Goal: Task Accomplishment & Management: Use online tool/utility

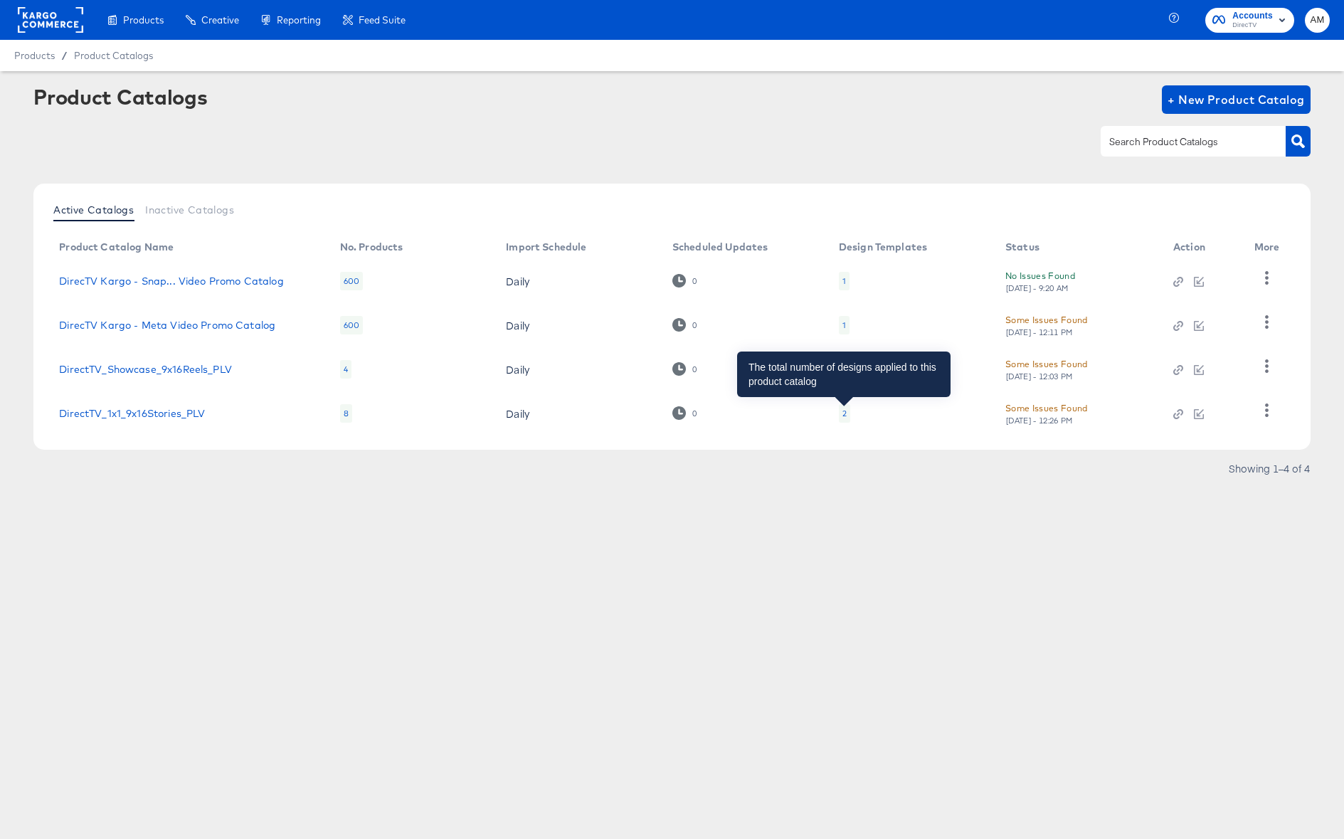
click at [844, 414] on div "2" at bounding box center [844, 413] width 4 height 11
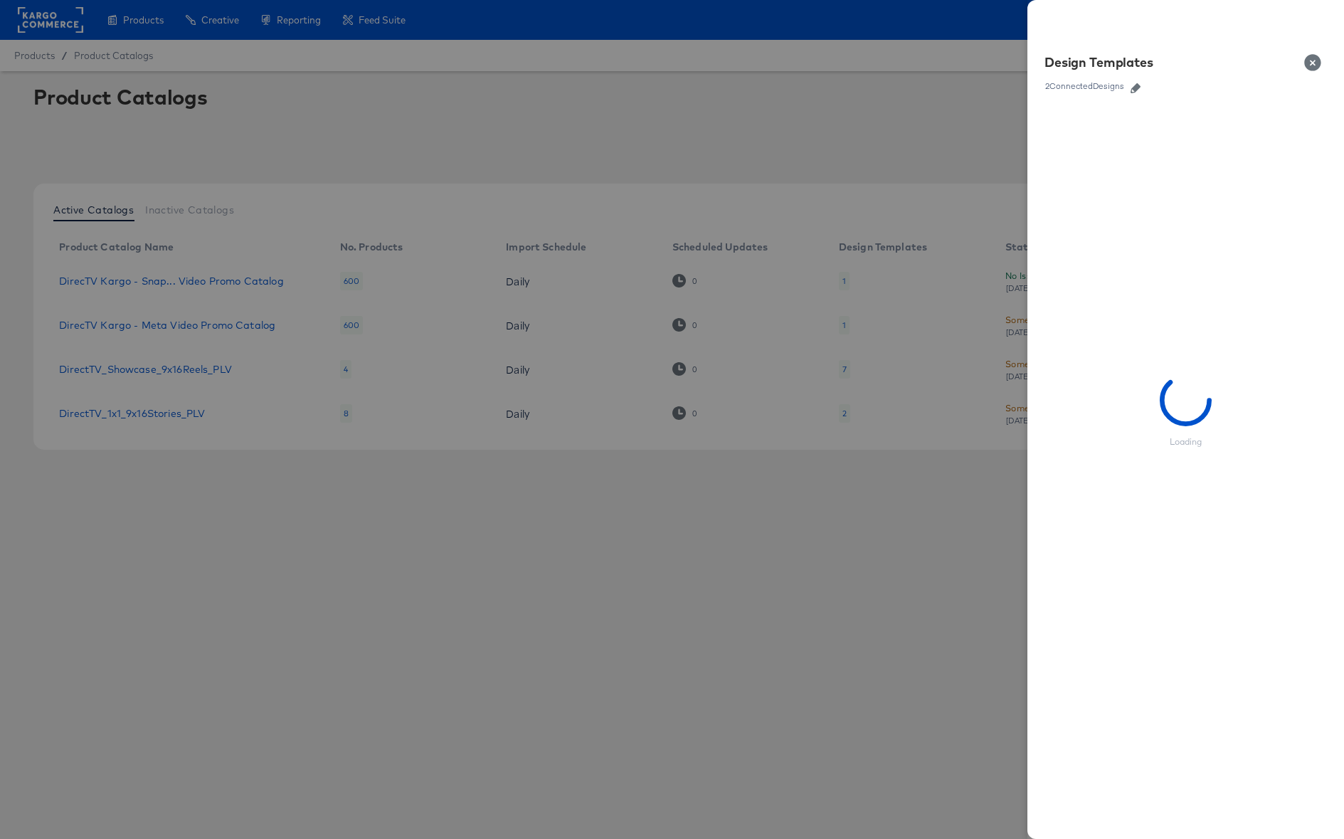
click at [1132, 86] on icon "button" at bounding box center [1135, 88] width 10 height 10
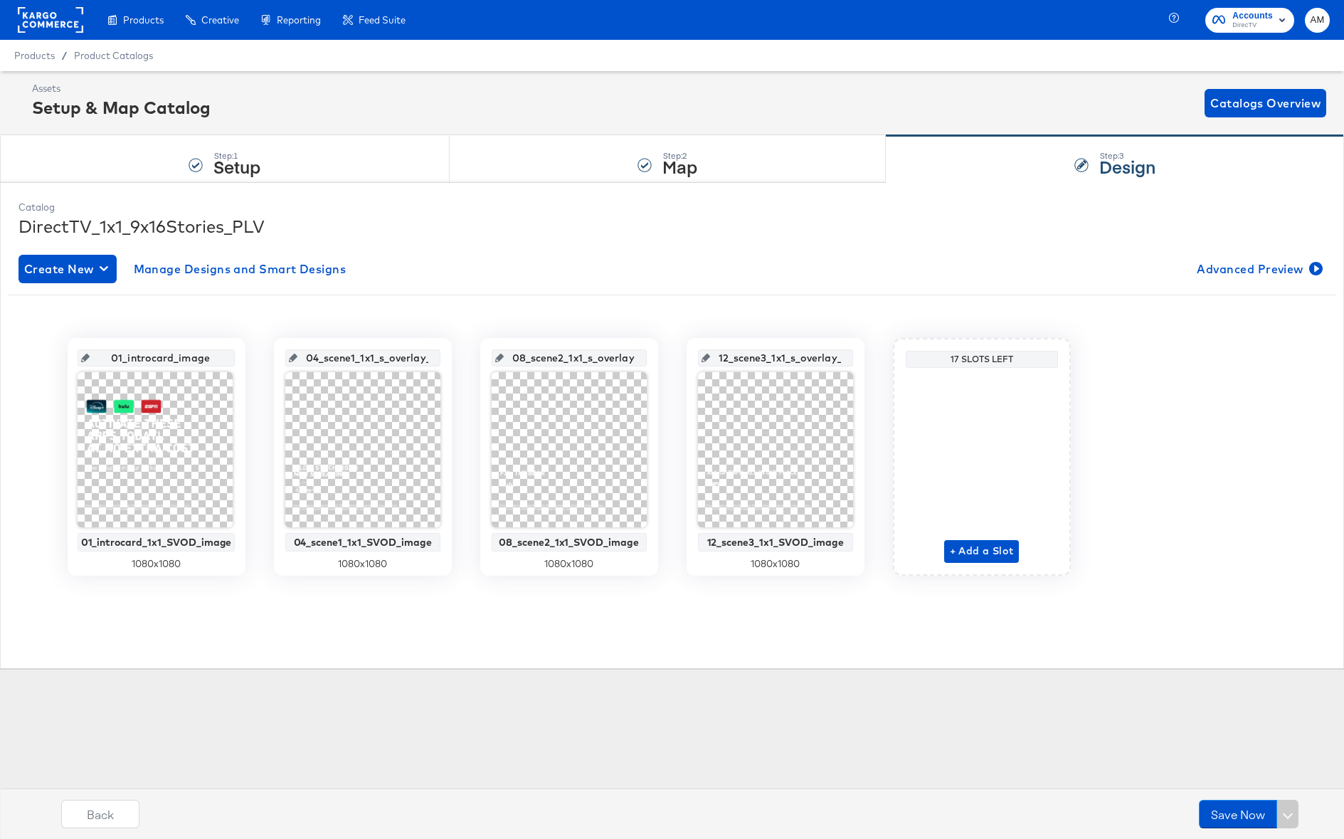
drag, startPoint x: 213, startPoint y: 357, endPoint x: 108, endPoint y: 359, distance: 104.6
click at [108, 359] on input "01_introcard_image" at bounding box center [161, 352] width 142 height 38
drag, startPoint x: 311, startPoint y: 361, endPoint x: 563, endPoint y: 358, distance: 251.8
click at [563, 358] on div "01_introcard_image 01_introcard_1x1_SVOD_image 1080 x 1080 04_scene1_1x1_s_over…" at bounding box center [672, 457] width 1328 height 238
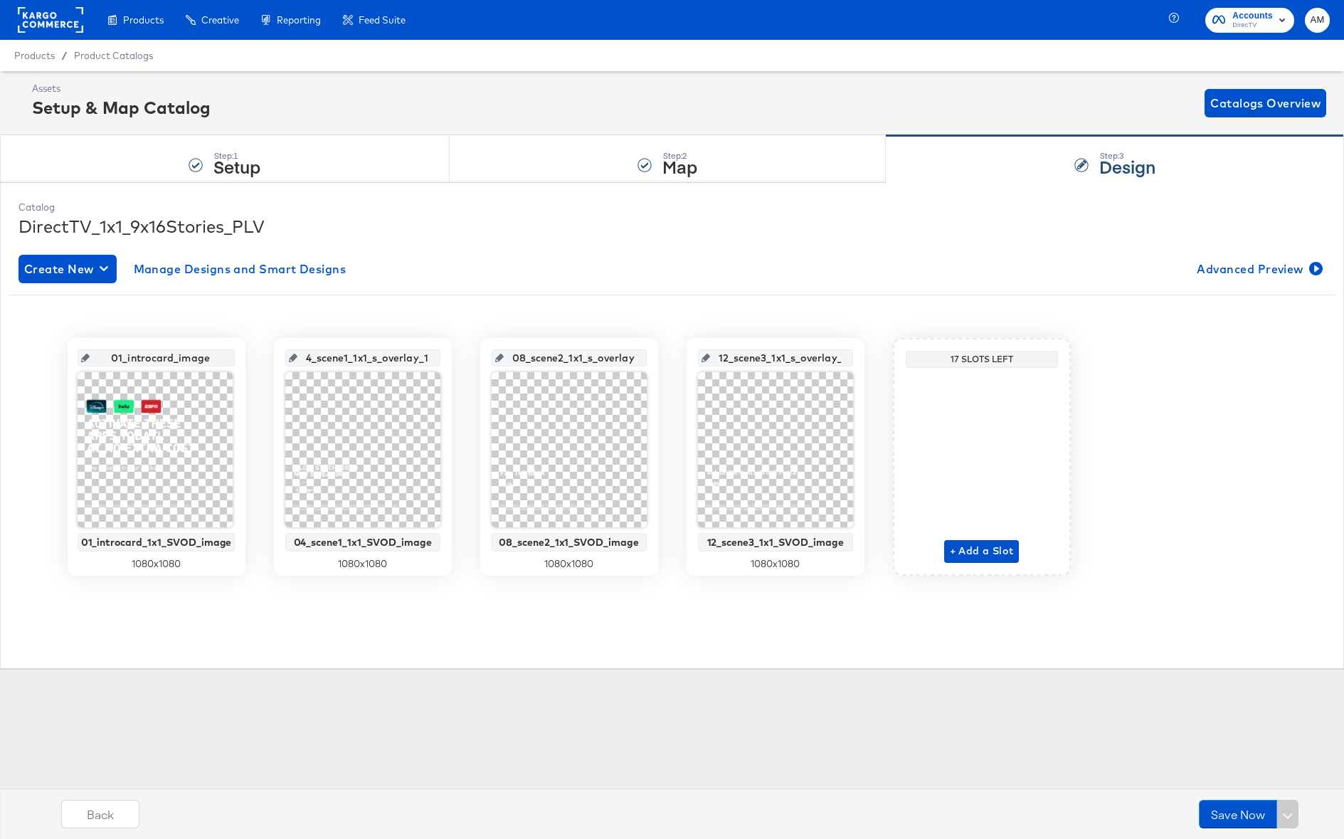
click at [423, 359] on input "04_scene1_1x1_s_overlay_1" at bounding box center [366, 352] width 139 height 38
type input "04_scene1_1x1_s_overlay"
click at [457, 365] on div "01_introcard_image 01_introcard_1x1_SVOD_image 1080 x 1080 04_scene1_1x1_s_over…" at bounding box center [672, 457] width 1328 height 238
click at [570, 357] on input "08_scene2_1x1_s_overlay_2" at bounding box center [573, 352] width 139 height 38
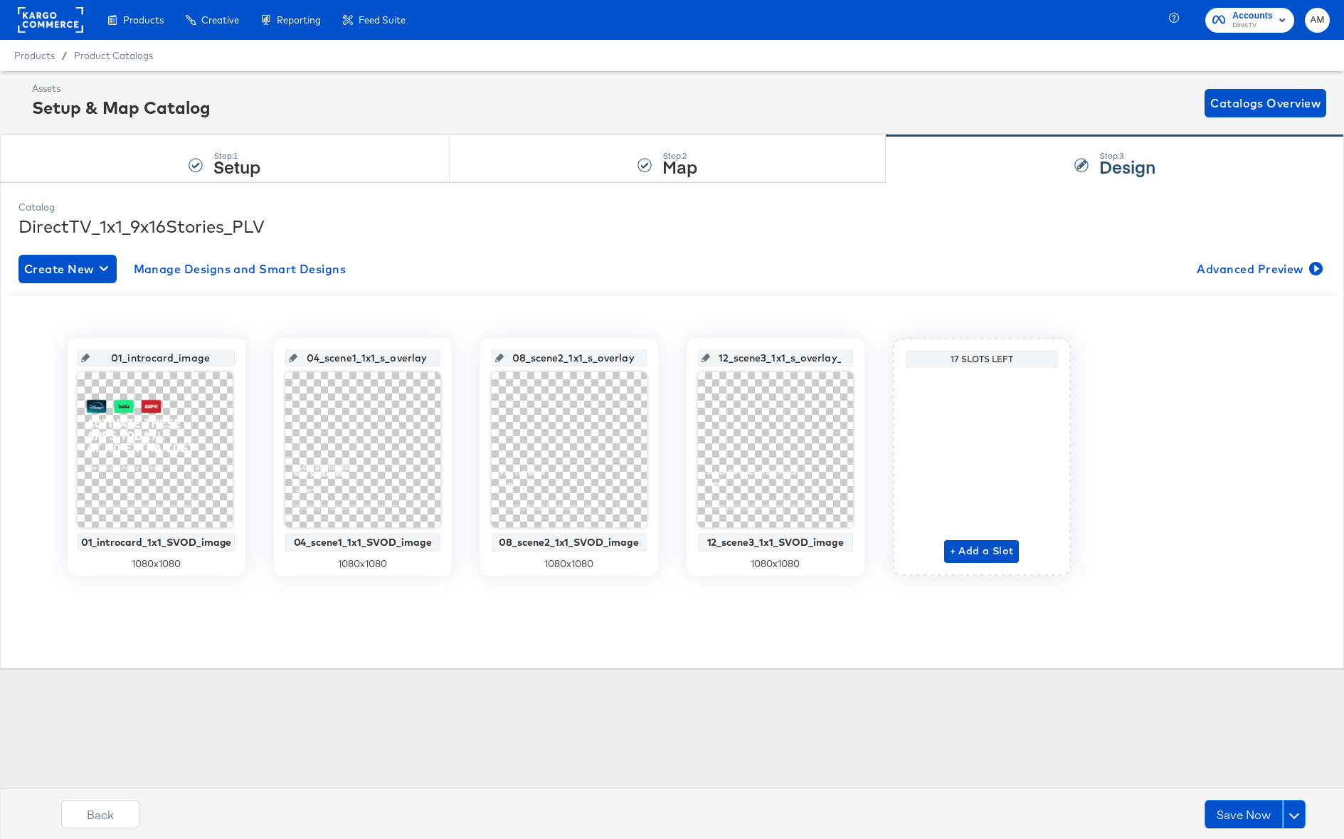
scroll to position [0, 19]
drag, startPoint x: 581, startPoint y: 356, endPoint x: 673, endPoint y: 355, distance: 91.8
click at [673, 355] on div "01_introcard_image 01_introcard_1x1_SVOD_image 1080 x 1080 04_scene1_1x1_s_over…" at bounding box center [672, 457] width 1328 height 238
click at [630, 358] on input "08_scene2_1x1_s_overlay_2" at bounding box center [573, 352] width 139 height 38
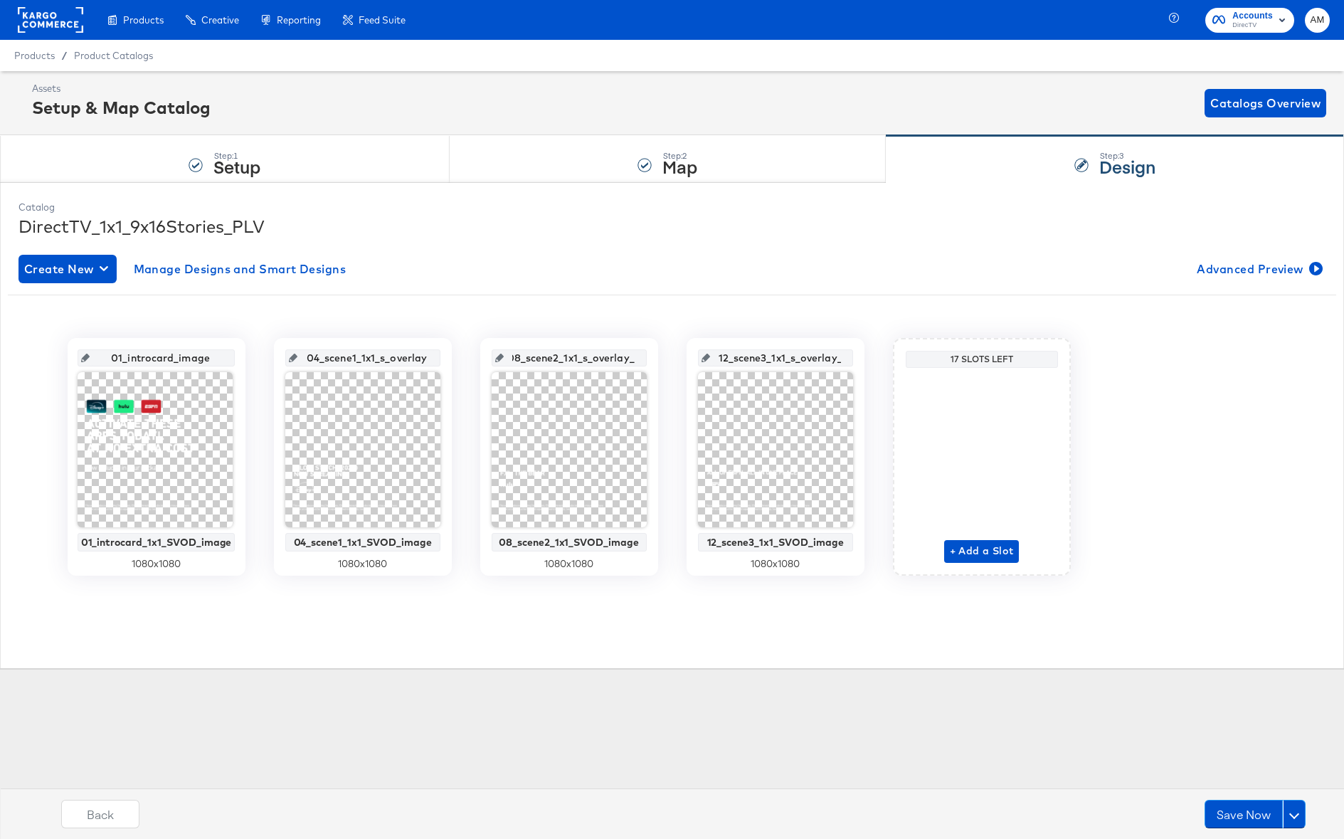
type input "08_scene2_1x1_s_overlay"
drag, startPoint x: 633, startPoint y: 358, endPoint x: 445, endPoint y: 360, distance: 187.8
click at [445, 360] on div "01_introcard_image 01_introcard_1x1_SVOD_image 1080 x 1080 04_scene1_1x1_s_over…" at bounding box center [672, 457] width 1328 height 238
click at [793, 358] on input "12_scene3_1x1_s_overlay_3" at bounding box center [779, 352] width 139 height 38
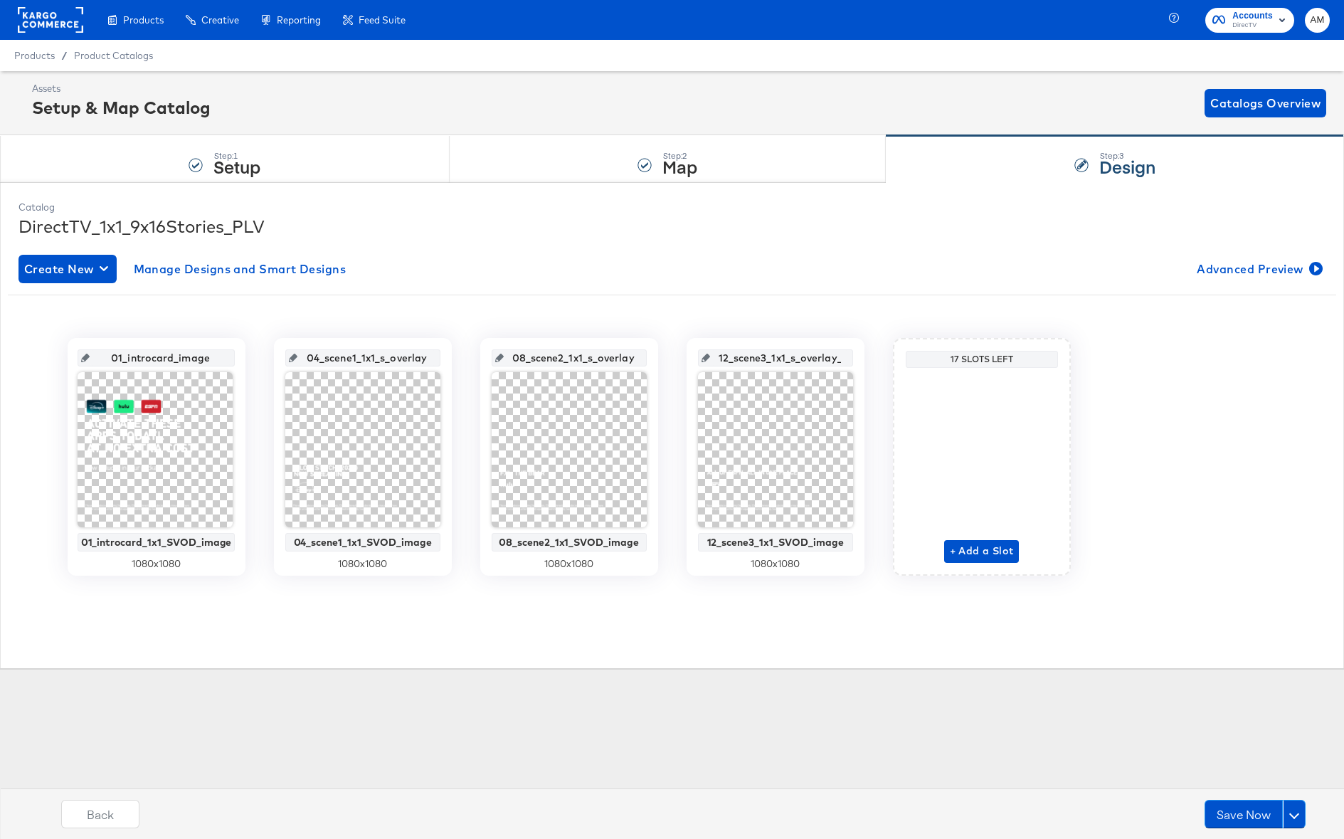
scroll to position [0, 16]
drag, startPoint x: 725, startPoint y: 360, endPoint x: 824, endPoint y: 359, distance: 99.6
click at [824, 359] on input "12_scene3_1x1_s_overlay_3" at bounding box center [779, 352] width 139 height 38
click at [836, 359] on input "12_scene3_1x1_s_overlay_3" at bounding box center [779, 352] width 139 height 38
type input "12_scene3_1x1_s_overlay"
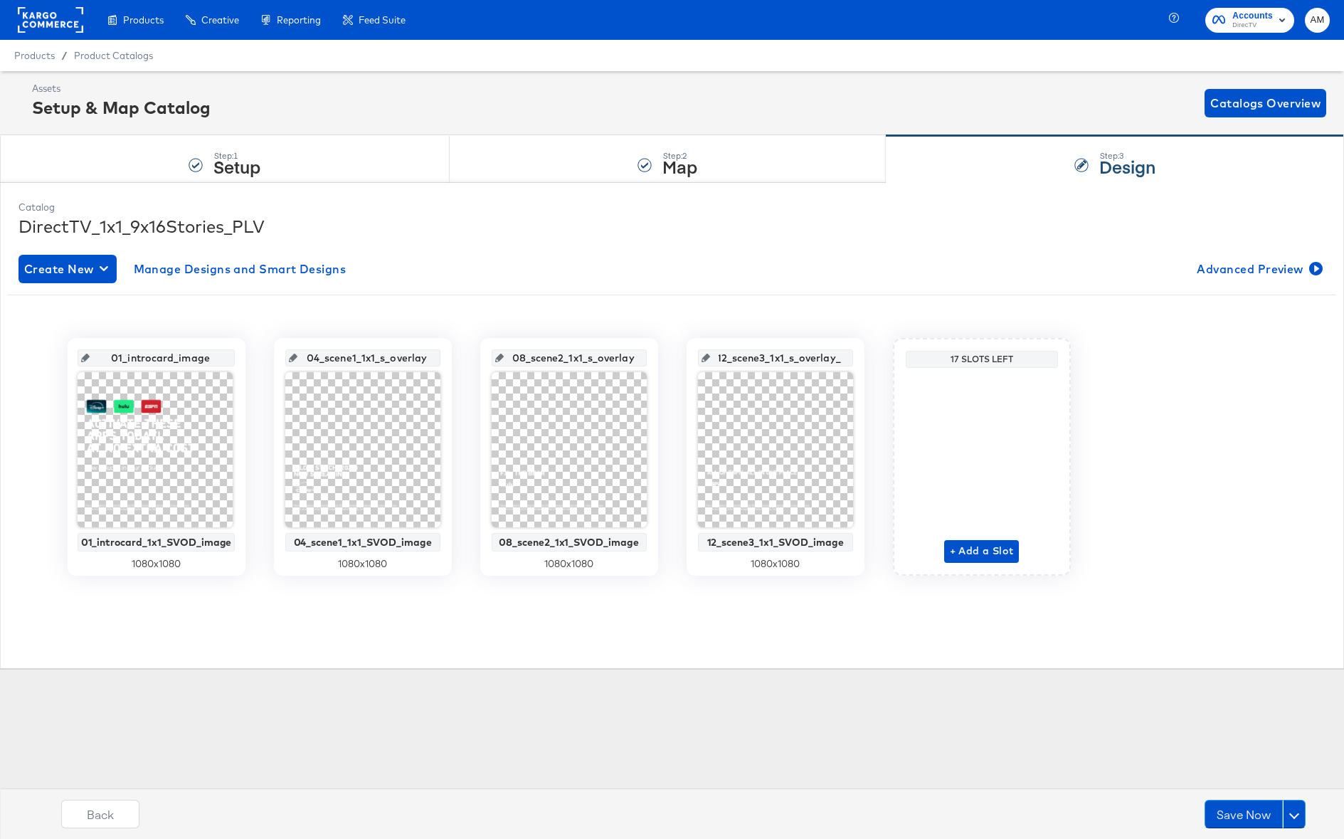
scroll to position [0, 5]
click at [875, 420] on div "01_introcard_image 01_introcard_1x1_SVOD_image 1080 x 1080 04_scene1_1x1_s_over…" at bounding box center [672, 457] width 1328 height 238
click at [1238, 810] on button "Save Now" at bounding box center [1243, 813] width 78 height 28
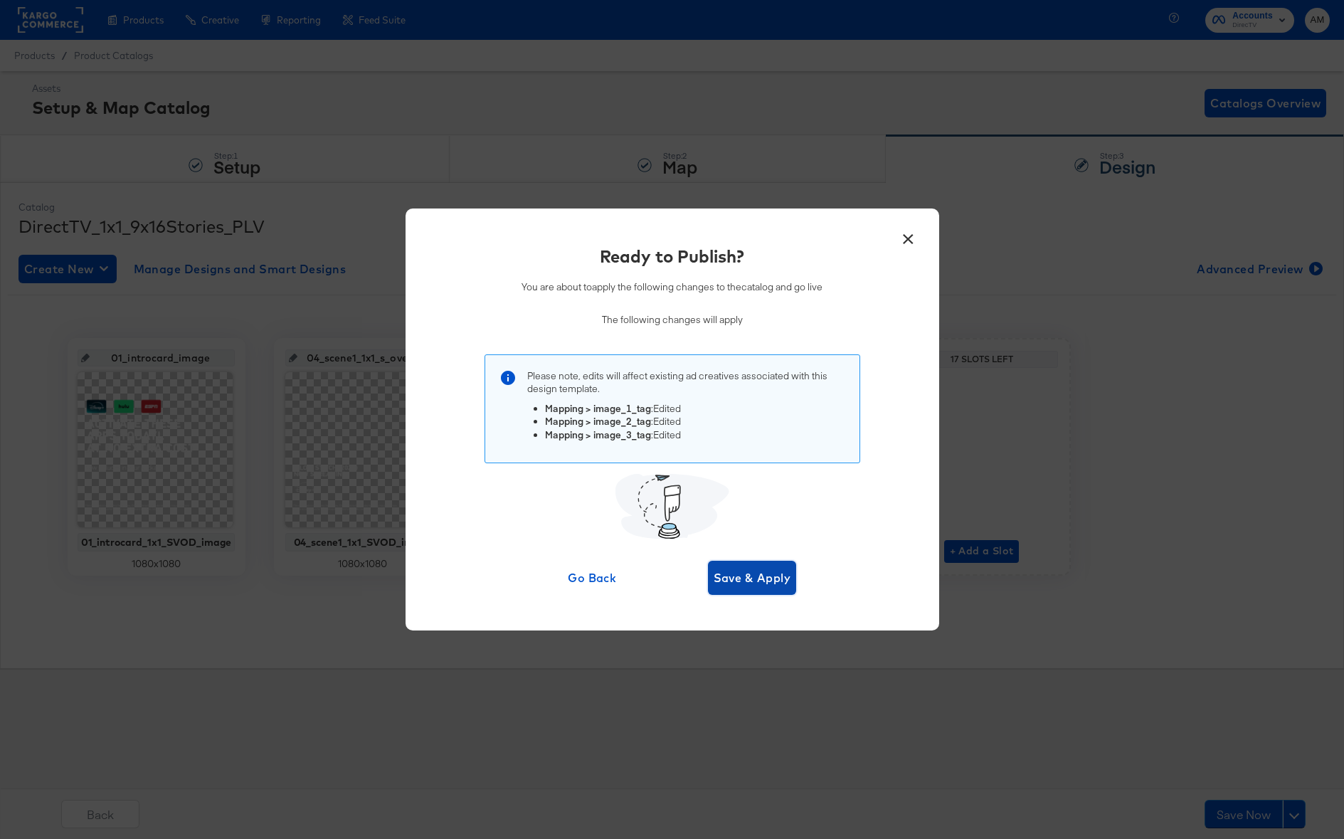
click at [745, 573] on span "Save & Apply" at bounding box center [752, 578] width 78 height 20
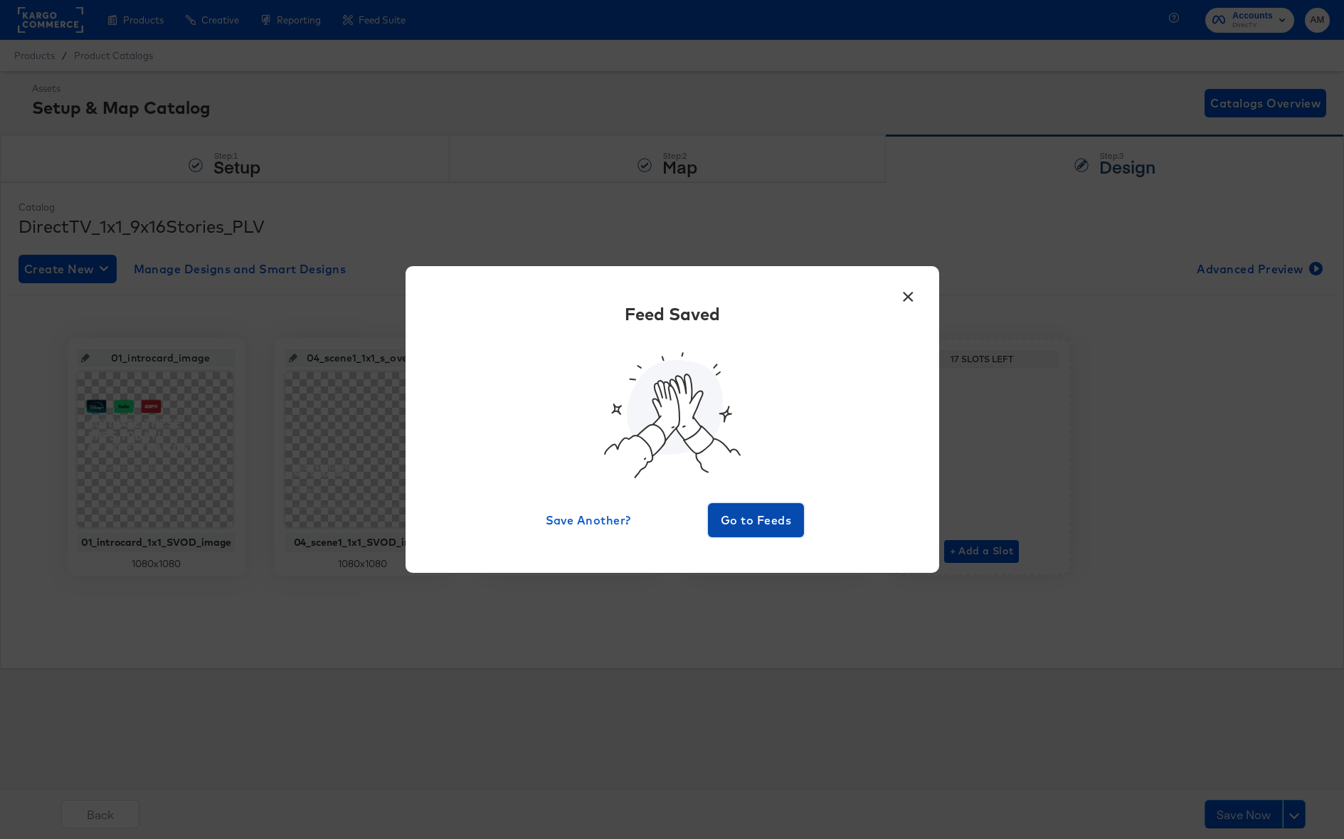
click at [738, 523] on span "Go to Feeds" at bounding box center [755, 520] width 85 height 20
